Goal: Check status: Check status

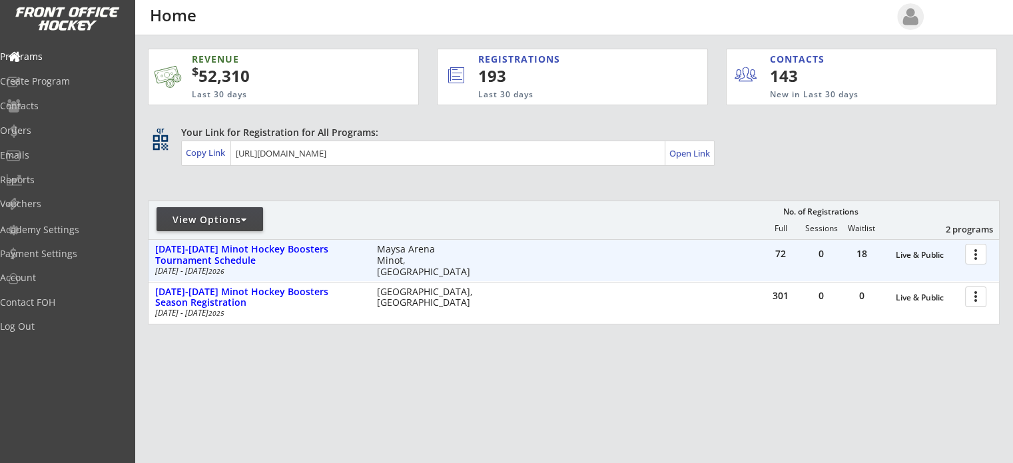
click at [576, 266] on div "72 0 18 Live & Public more_vert [DATE]-[DATE] Minot Hockey Boosters Tournament …" at bounding box center [574, 260] width 851 height 41
click at [288, 251] on div "[DATE]-[DATE] Minot Hockey Boosters Tournament Schedule" at bounding box center [259, 255] width 208 height 23
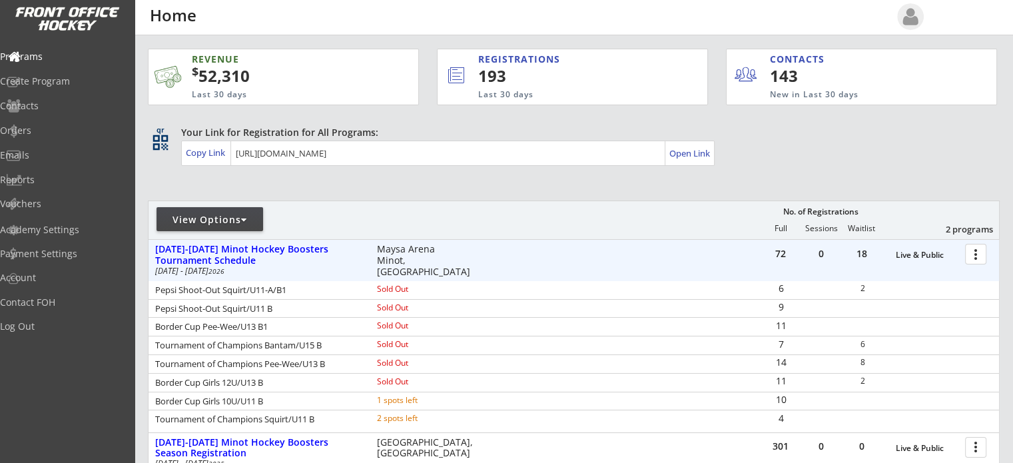
scroll to position [67, 0]
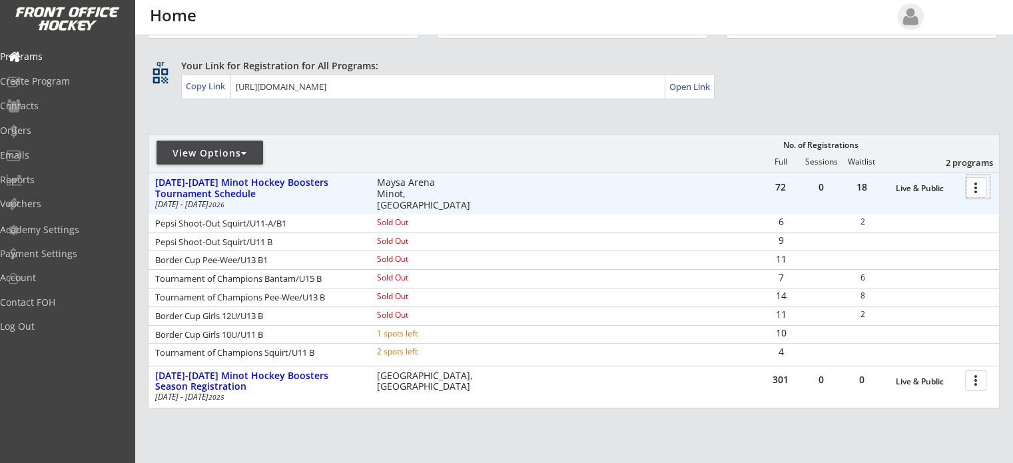
click at [968, 189] on div at bounding box center [978, 186] width 23 height 23
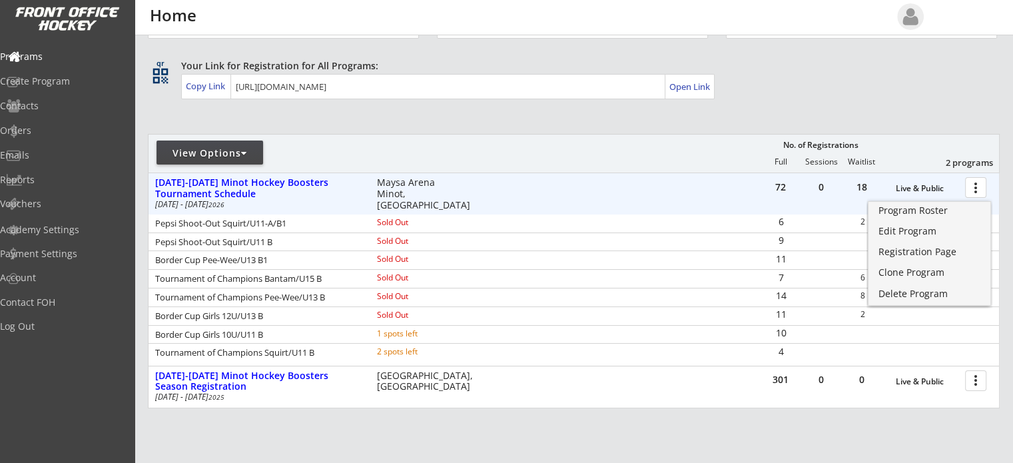
click at [968, 189] on div at bounding box center [978, 186] width 23 height 23
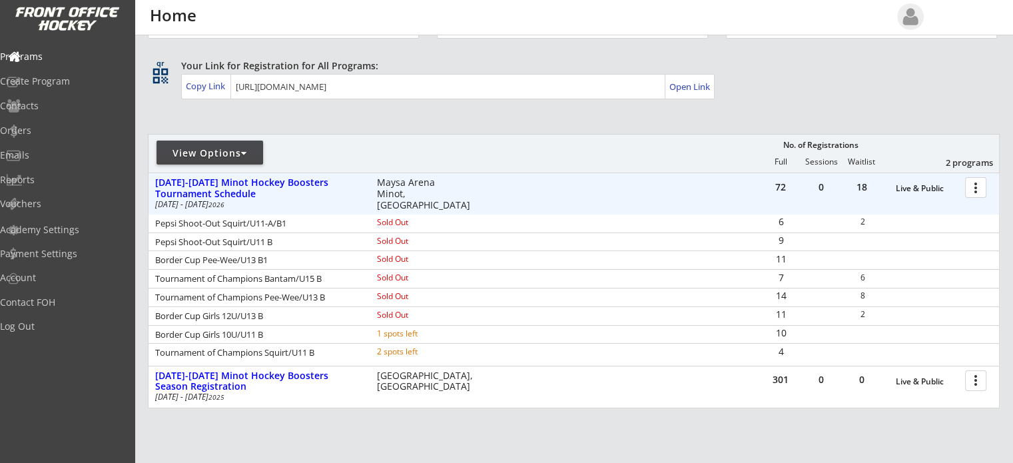
click at [252, 298] on div "Tournament of Champions Pee-Wee/U13 B" at bounding box center [257, 297] width 204 height 9
click at [189, 185] on div "[DATE]-[DATE] Minot Hockey Boosters Tournament Schedule" at bounding box center [259, 188] width 208 height 23
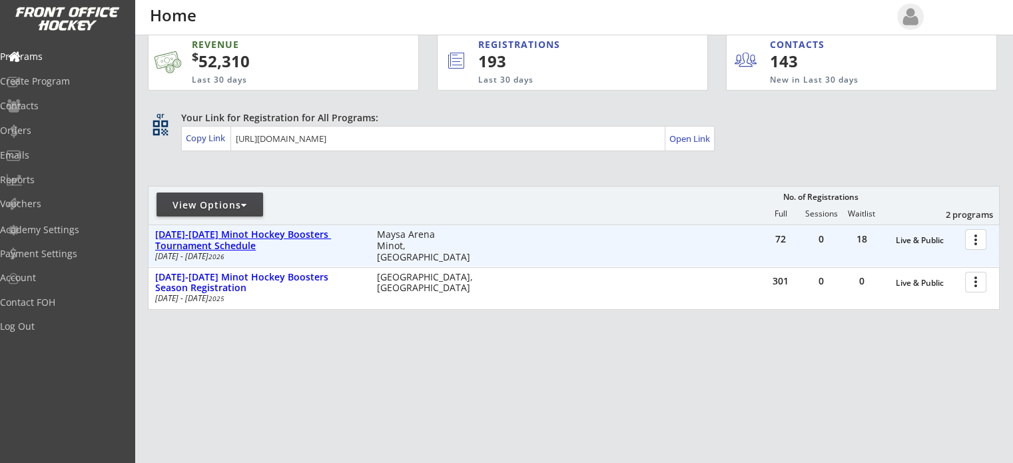
scroll to position [14, 0]
click at [233, 239] on div "[DATE]-[DATE] Minot Hockey Boosters Tournament Schedule" at bounding box center [259, 241] width 208 height 23
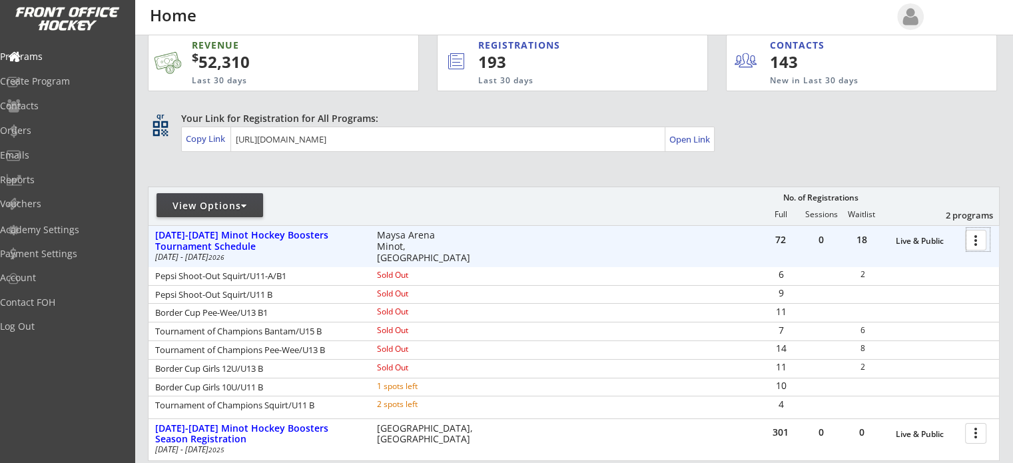
click at [971, 240] on div at bounding box center [978, 239] width 23 height 23
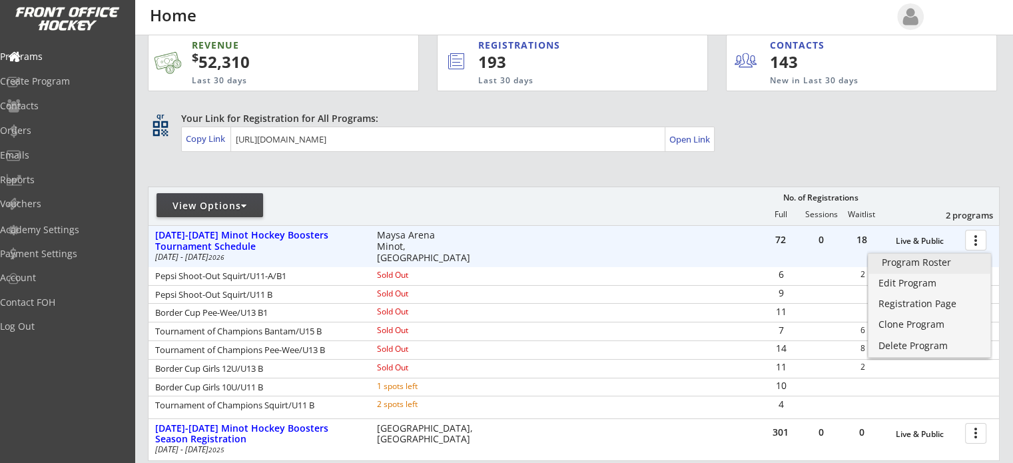
click at [935, 264] on div "Program Roster" at bounding box center [929, 262] width 95 height 9
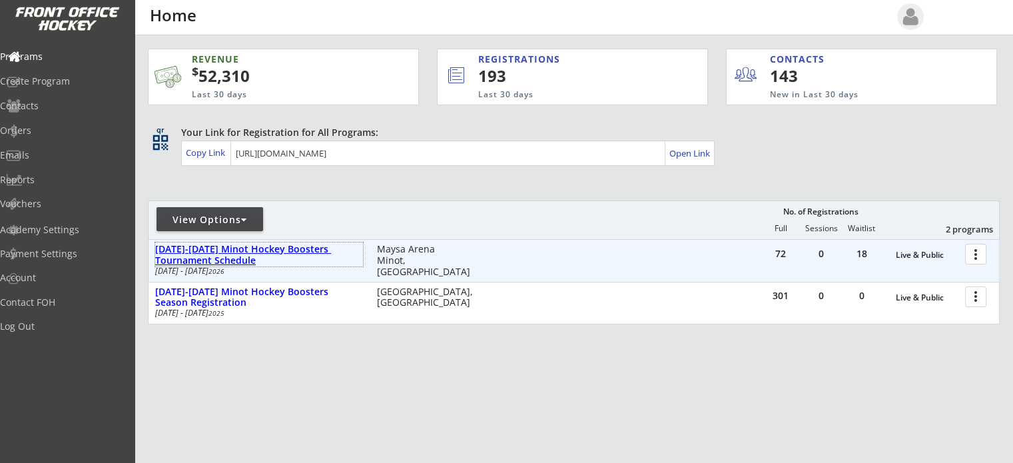
click at [230, 255] on div "[DATE]-[DATE] Minot Hockey Boosters Tournament Schedule" at bounding box center [259, 255] width 208 height 23
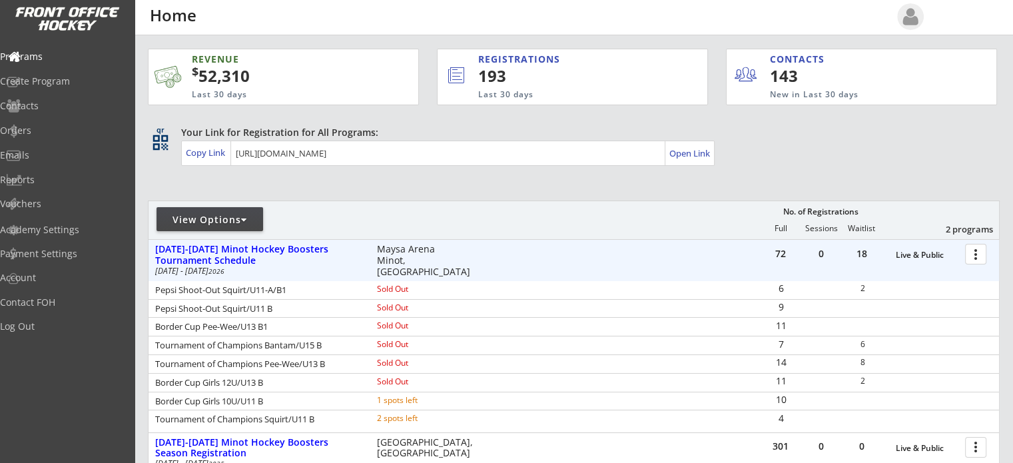
scroll to position [67, 0]
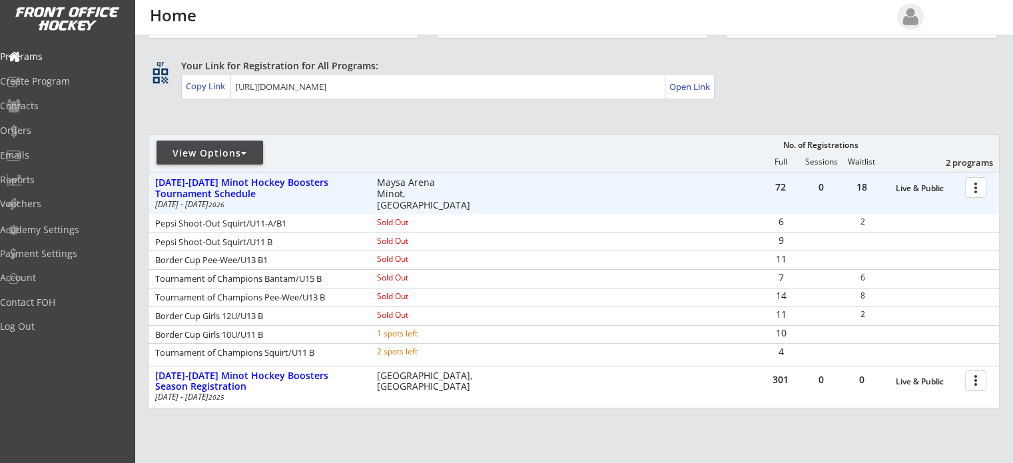
click at [971, 190] on div at bounding box center [978, 186] width 23 height 23
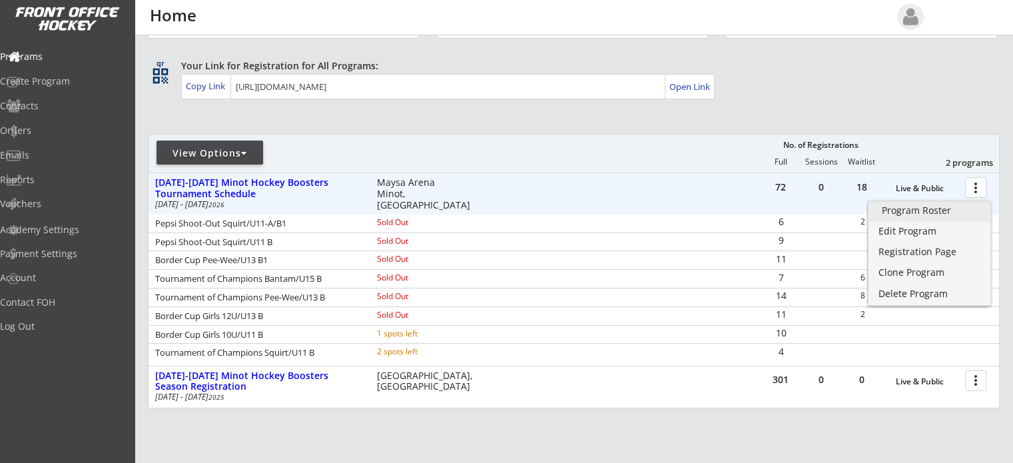
click at [933, 213] on div "Program Roster" at bounding box center [929, 210] width 95 height 9
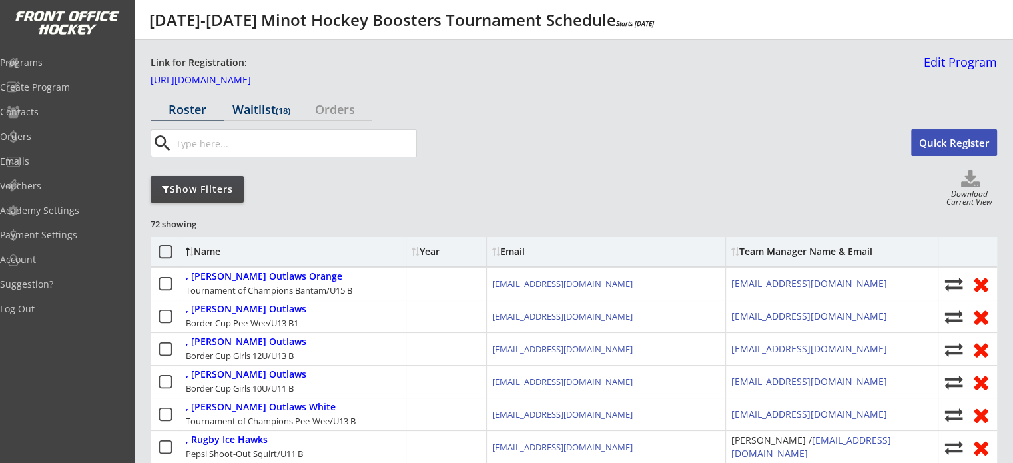
click at [282, 103] on div "Waitlist (18)" at bounding box center [261, 109] width 73 height 12
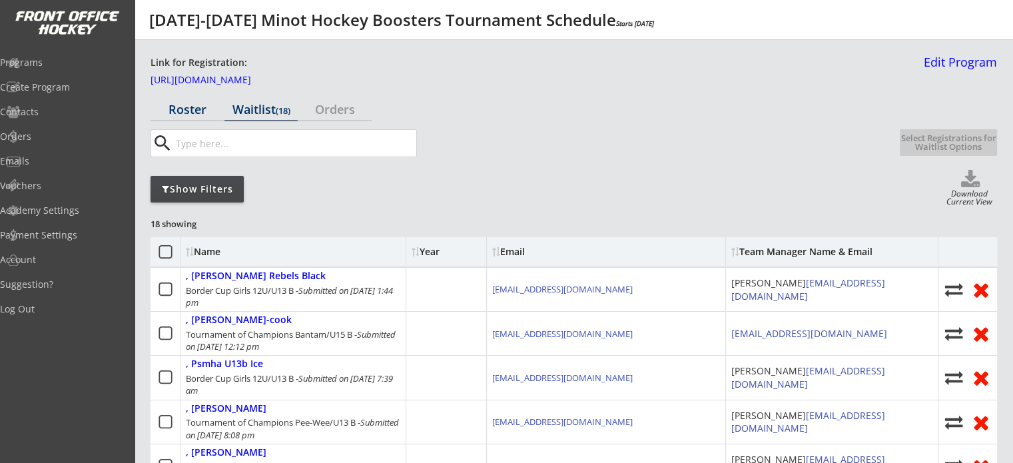
click at [203, 106] on div "Roster" at bounding box center [187, 109] width 73 height 12
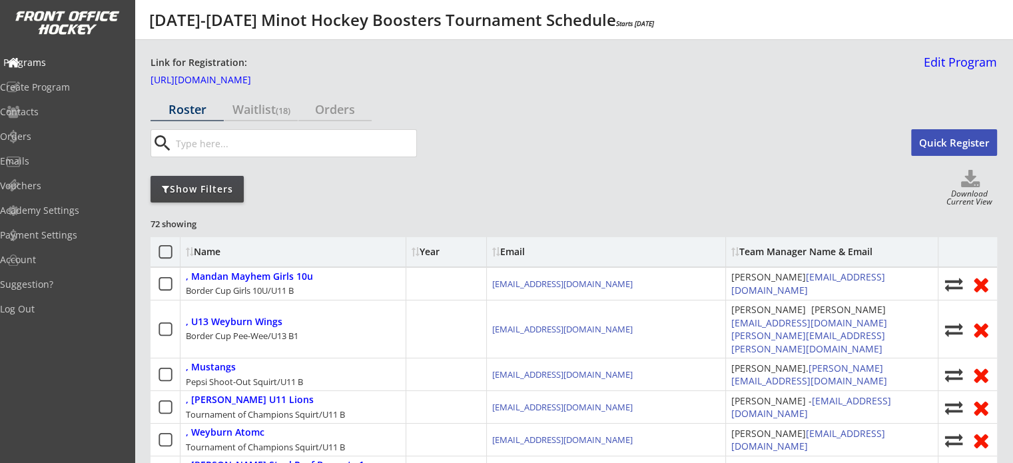
click at [73, 59] on div "Programs" at bounding box center [63, 62] width 120 height 9
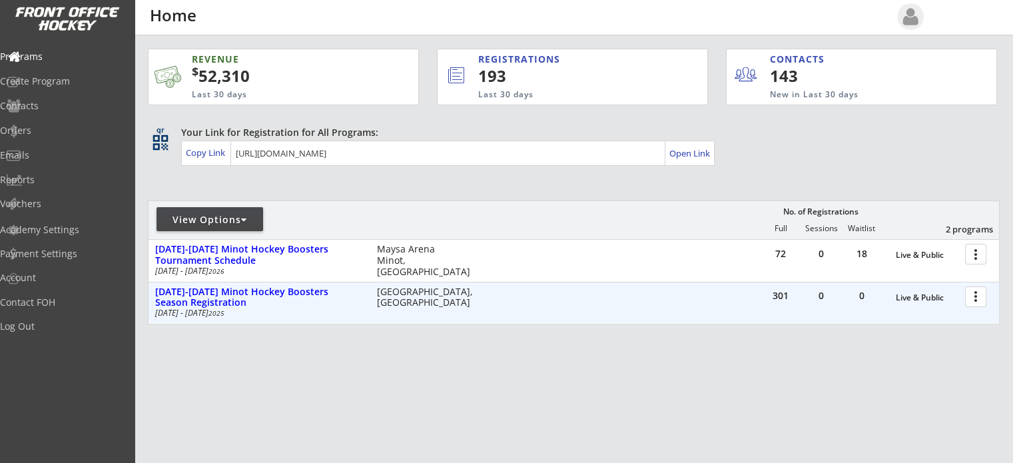
click at [967, 298] on div at bounding box center [978, 295] width 23 height 23
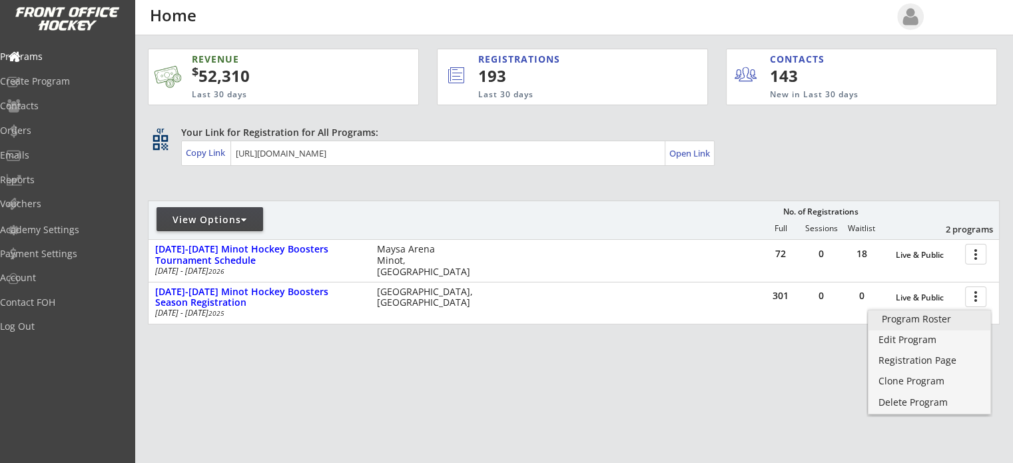
click at [926, 316] on div "Program Roster" at bounding box center [929, 318] width 95 height 9
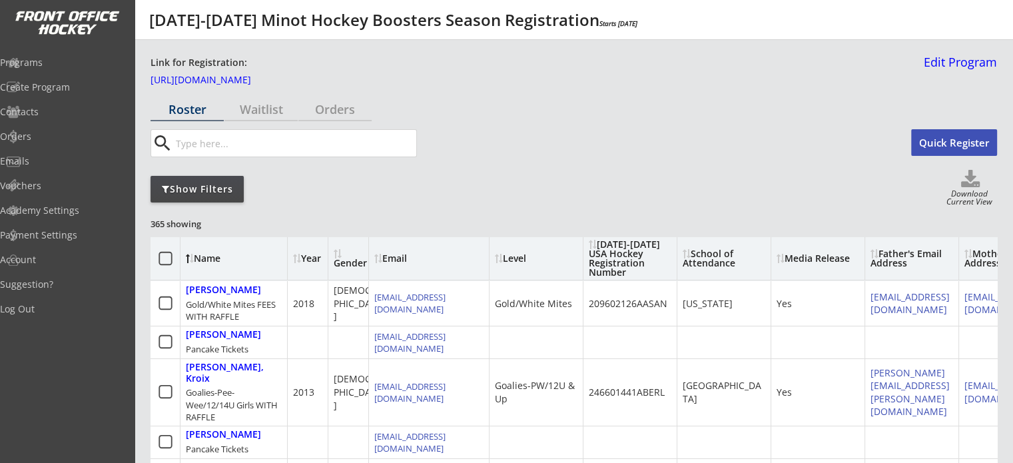
click at [232, 142] on input "input" at bounding box center [294, 143] width 243 height 27
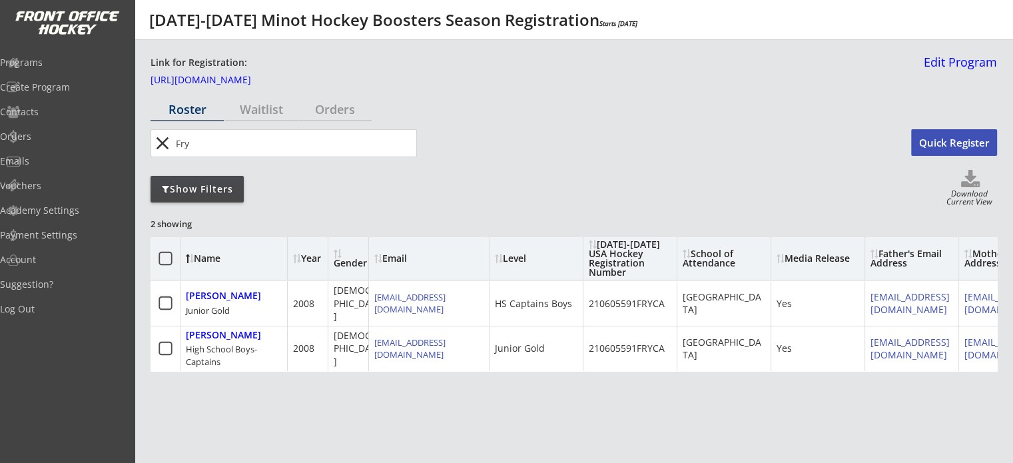
type input "Fry"
click at [157, 147] on button "close" at bounding box center [162, 143] width 22 height 21
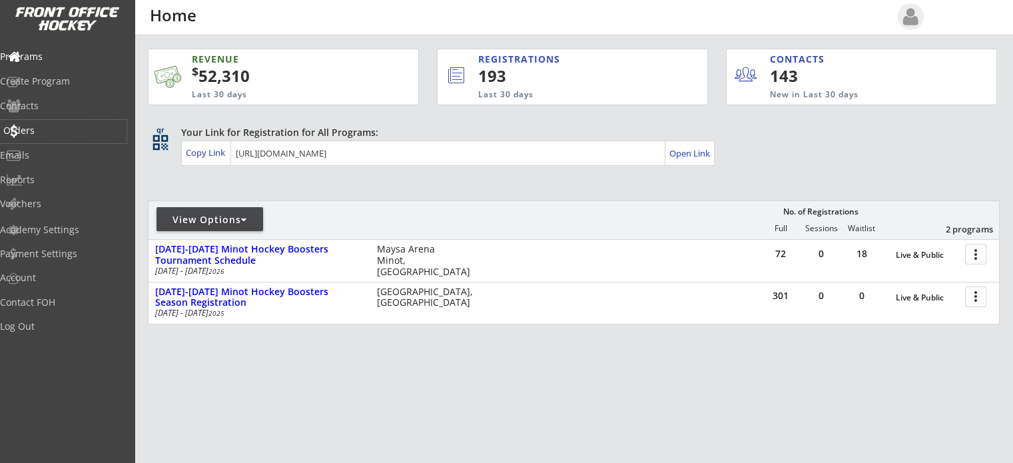
click at [36, 128] on div "Orders" at bounding box center [63, 130] width 120 height 9
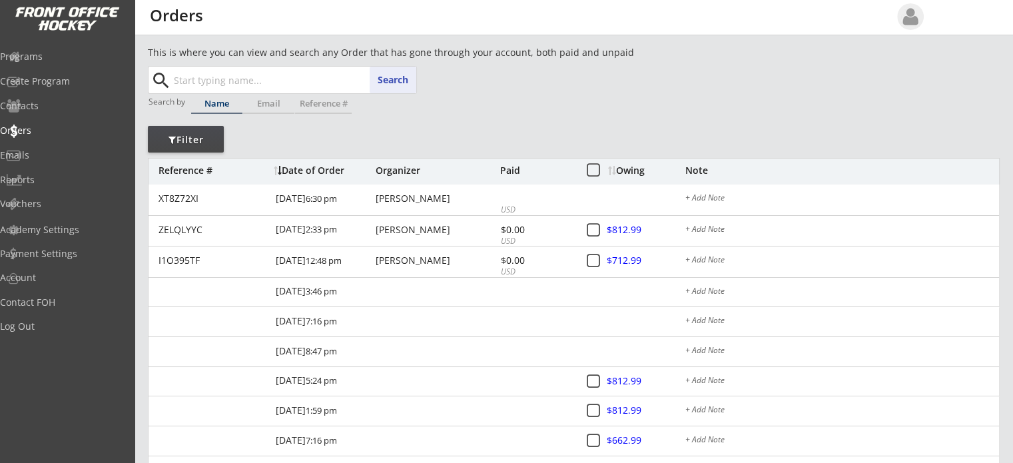
click at [216, 77] on input "text" at bounding box center [293, 80] width 245 height 27
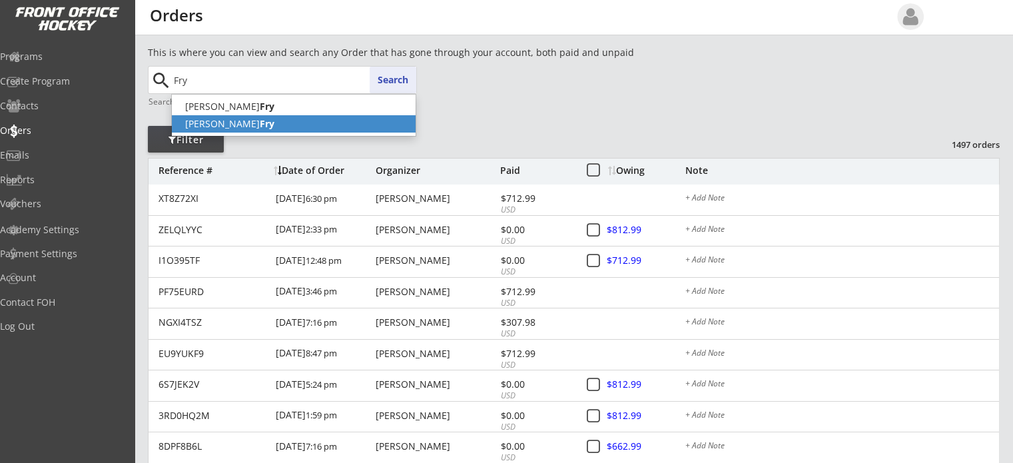
click at [212, 119] on p "[PERSON_NAME]" at bounding box center [294, 123] width 244 height 17
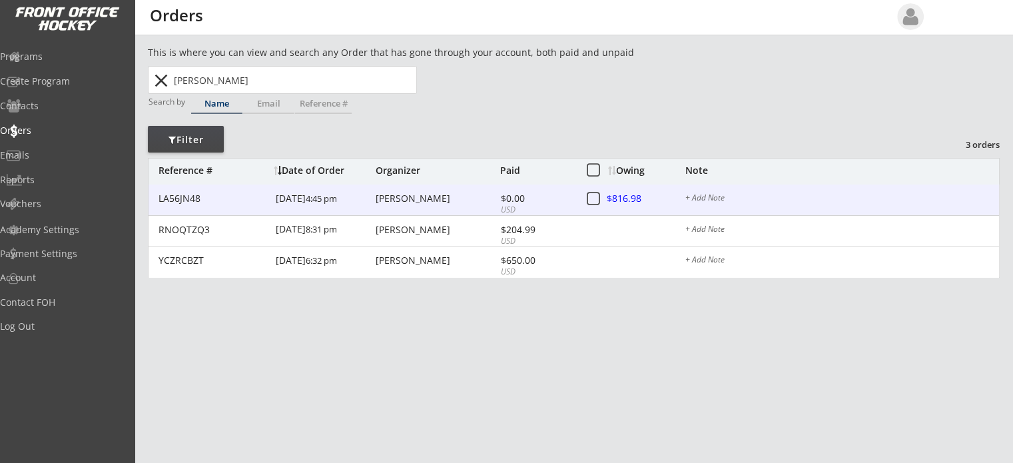
type input "[PERSON_NAME]"
click at [171, 196] on div "LA56JN48" at bounding box center [213, 198] width 109 height 9
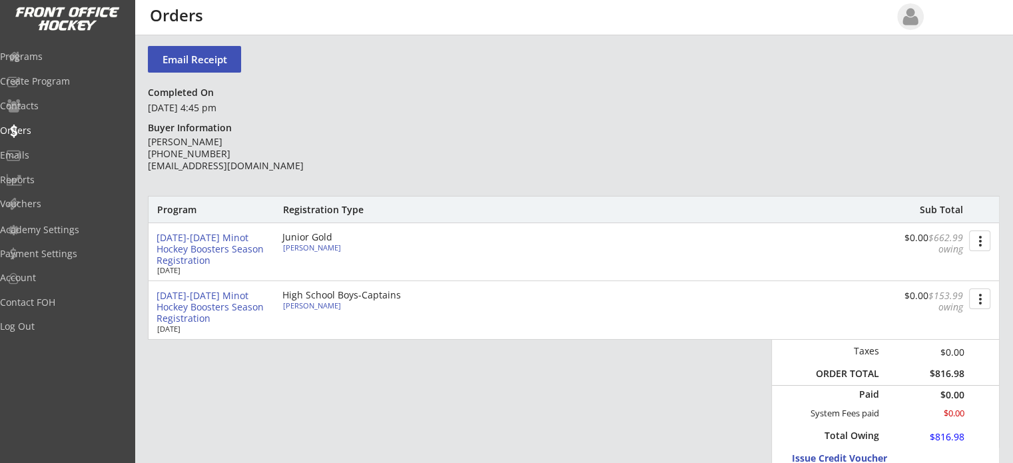
scroll to position [67, 0]
